Goal: Contribute content

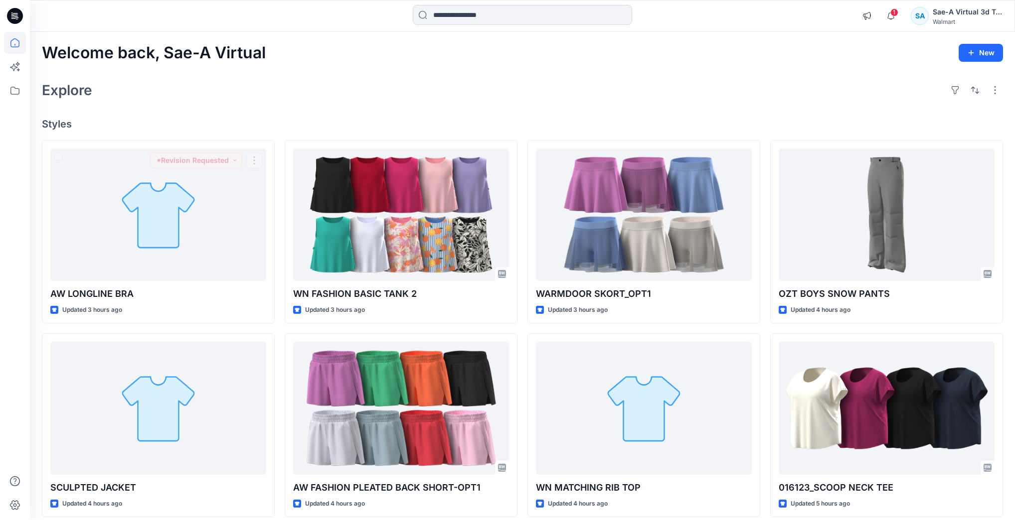
scroll to position [40, 0]
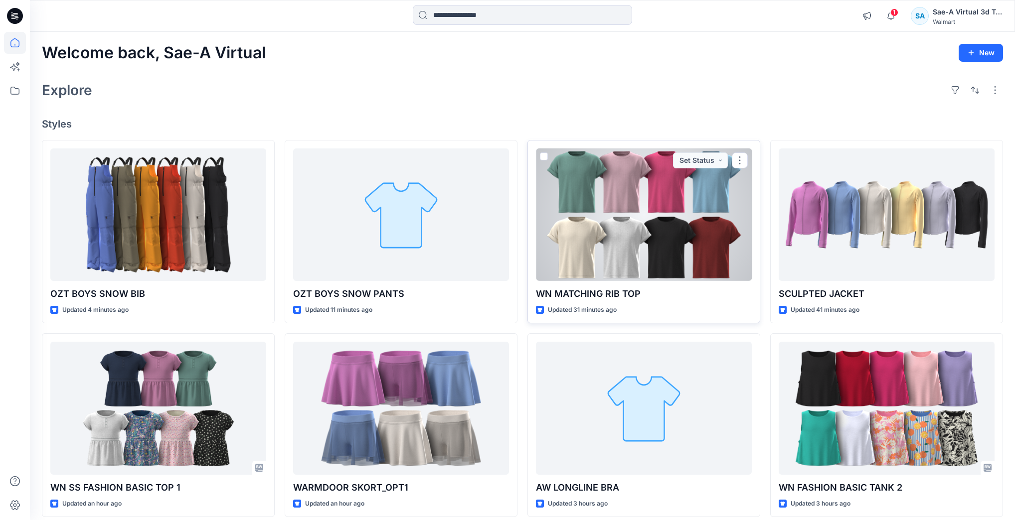
click at [682, 239] on div at bounding box center [644, 214] width 216 height 133
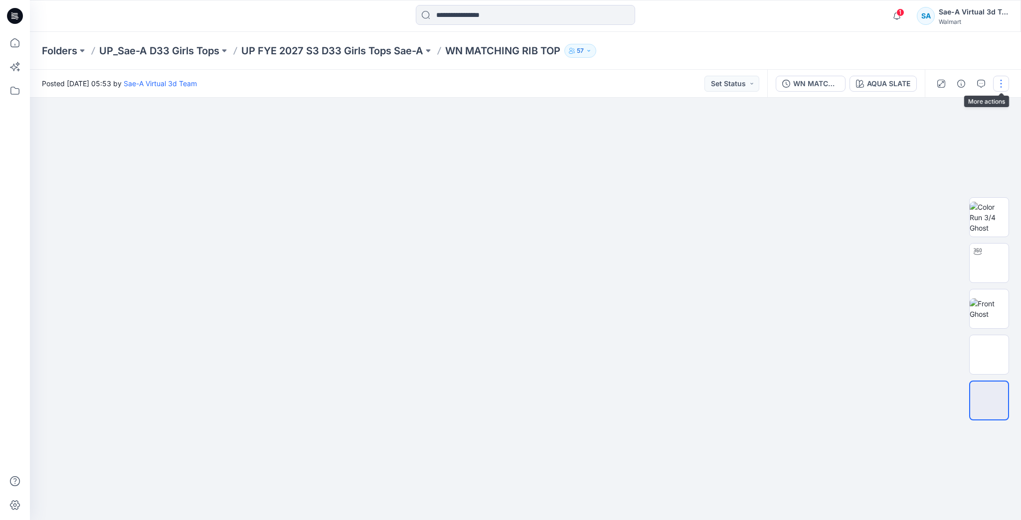
click at [997, 87] on button "button" at bounding box center [1001, 84] width 16 height 16
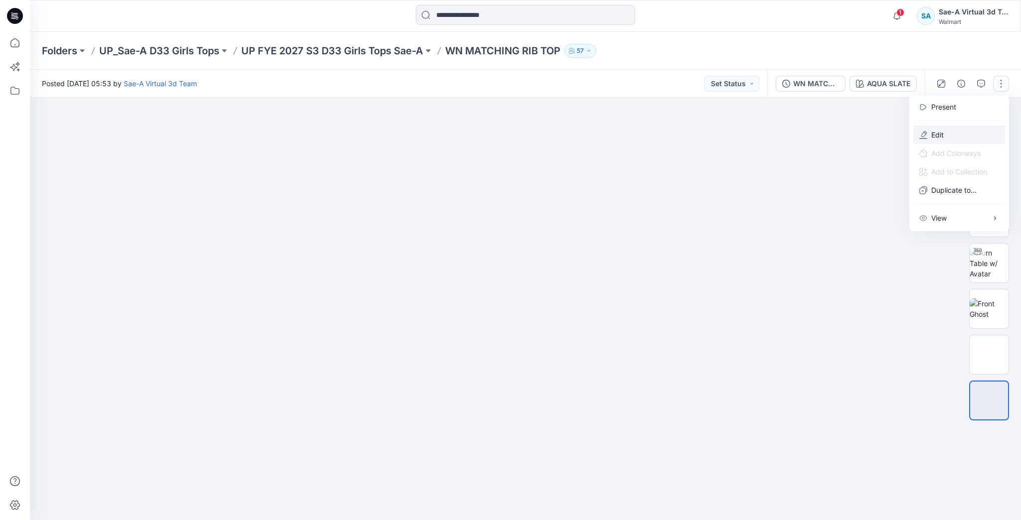
click at [946, 139] on button "Edit" at bounding box center [959, 135] width 92 height 18
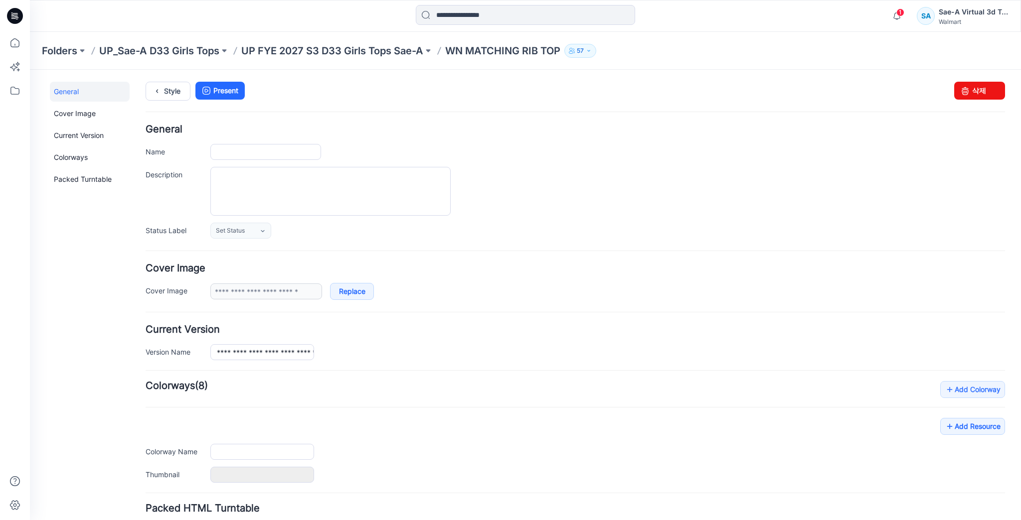
type input "**********"
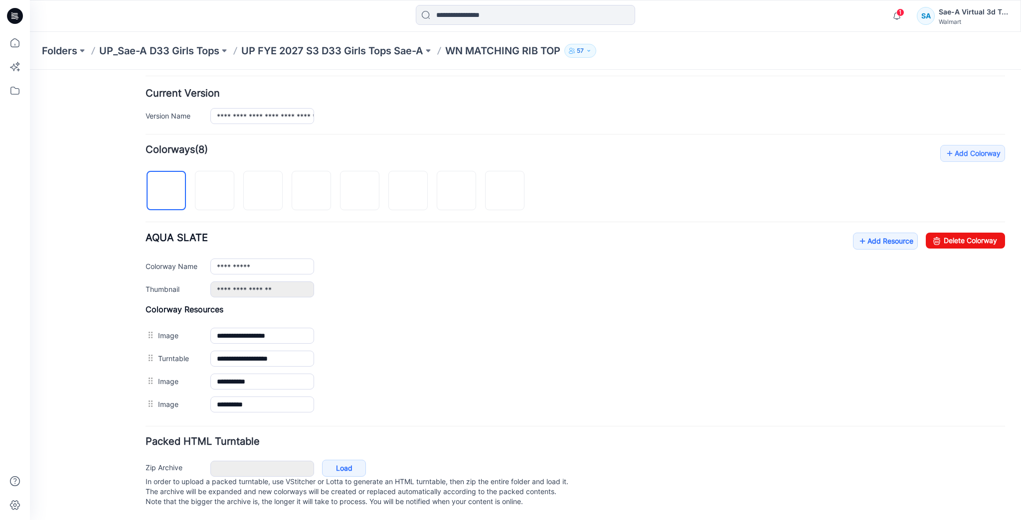
scroll to position [239, 0]
click at [876, 237] on link "Add Resource" at bounding box center [885, 241] width 65 height 17
